Goal: Download file/media

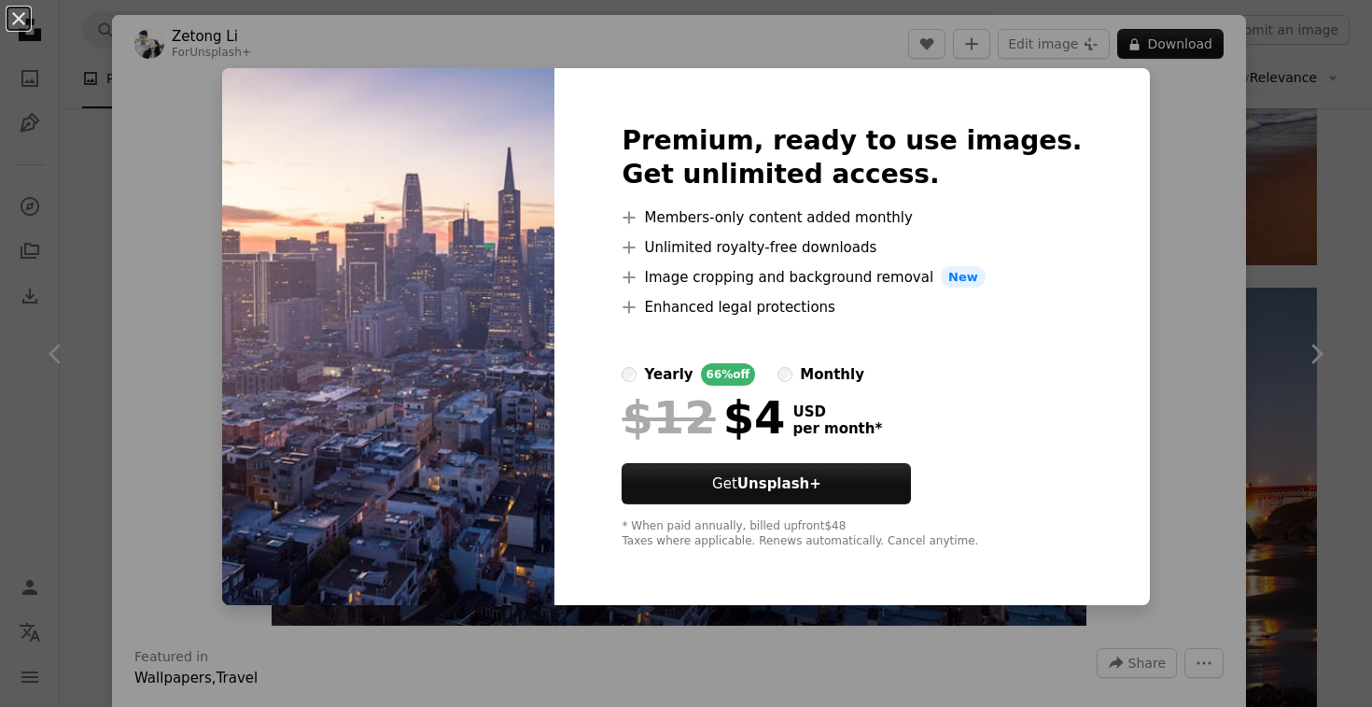
scroll to position [2628, 0]
click at [833, 367] on label "monthly" at bounding box center [820, 374] width 87 height 22
click at [1307, 147] on div "An X shape Premium, ready to use images. Get unlimited access. A plus sign Memb…" at bounding box center [686, 353] width 1372 height 707
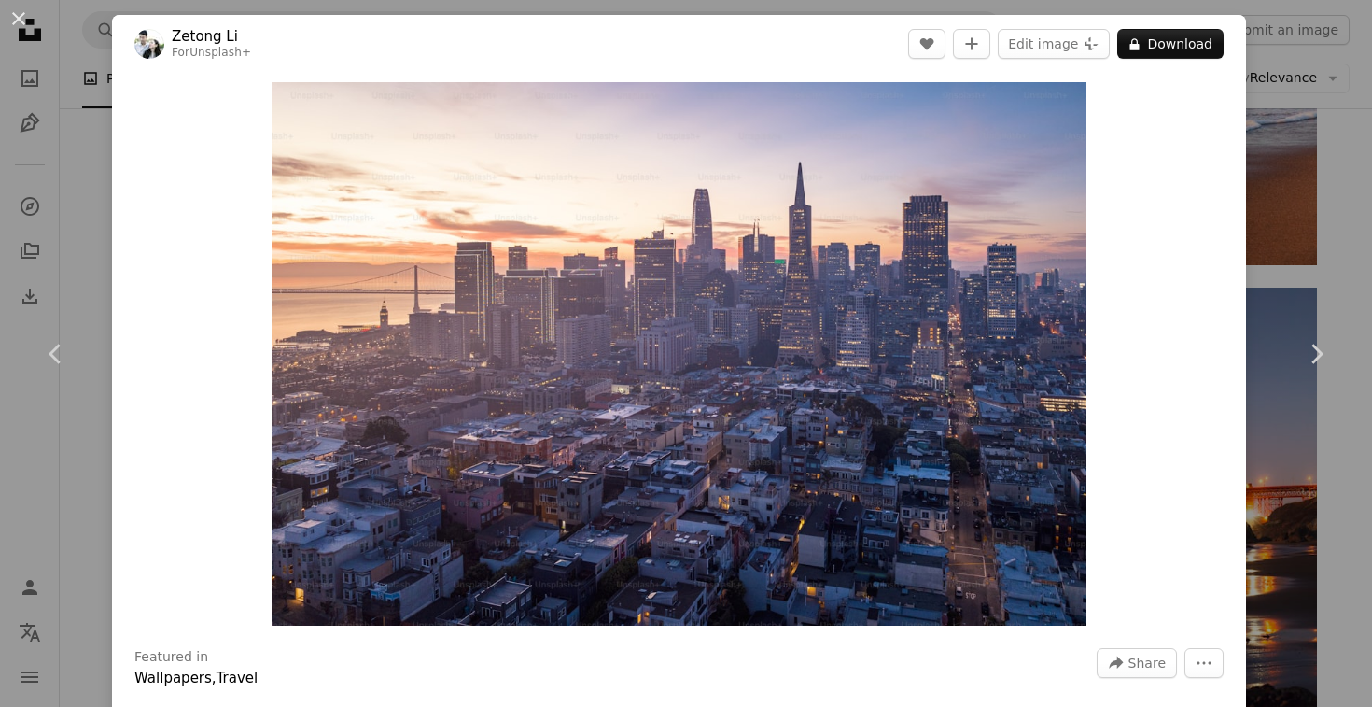
click at [1285, 95] on div "An X shape Chevron left Chevron right Zetong Li For Unsplash+ A heart A plus si…" at bounding box center [686, 353] width 1372 height 707
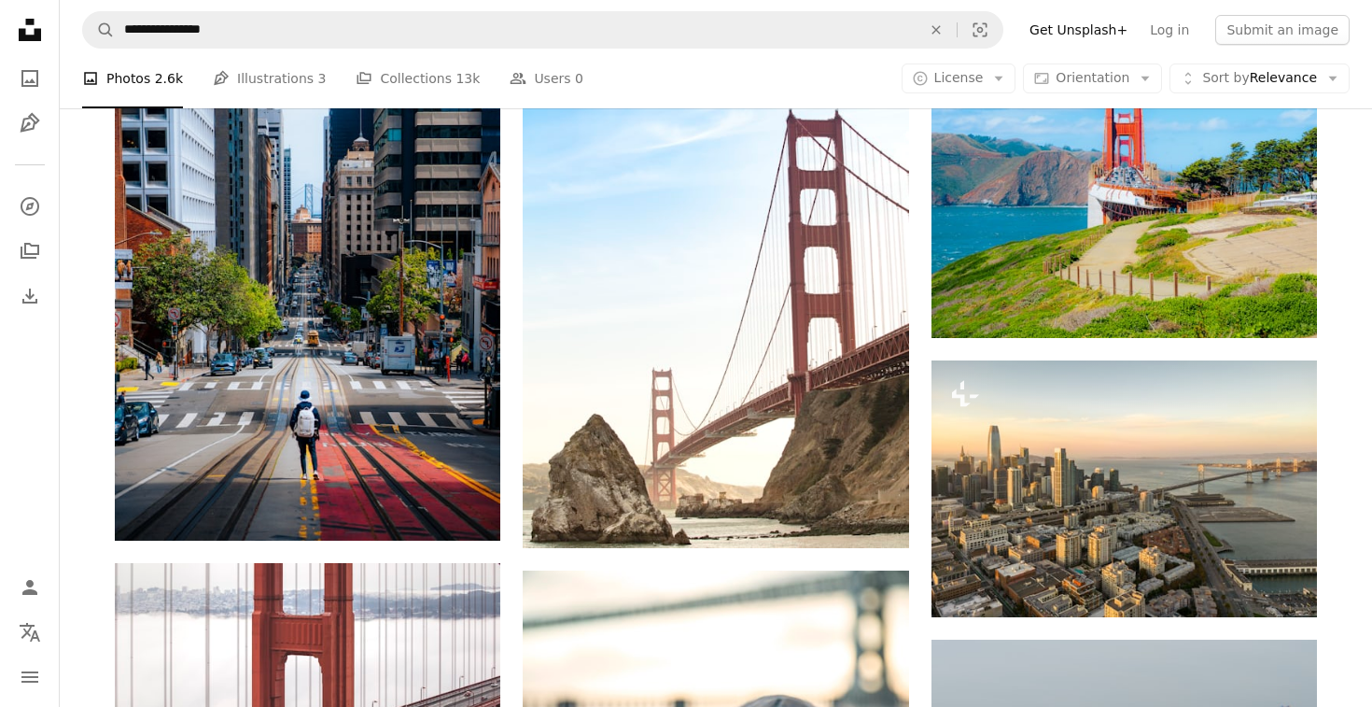
scroll to position [9811, 0]
